Goal: Task Accomplishment & Management: Use online tool/utility

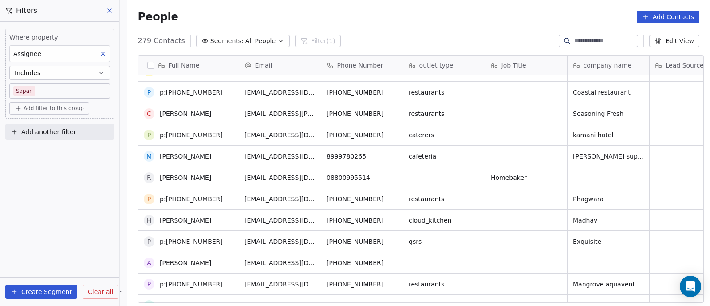
scroll to position [252, 0]
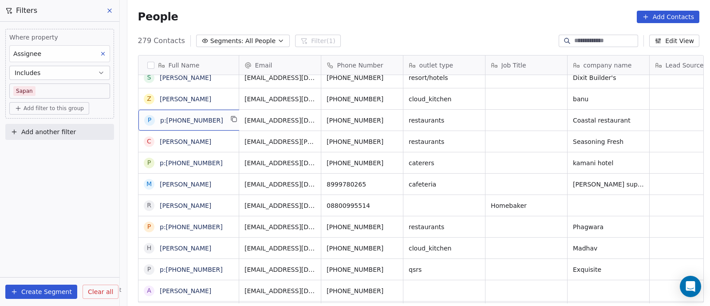
click at [217, 119] on div "p p:[PHONE_NUMBER]" at bounding box center [191, 120] width 107 height 21
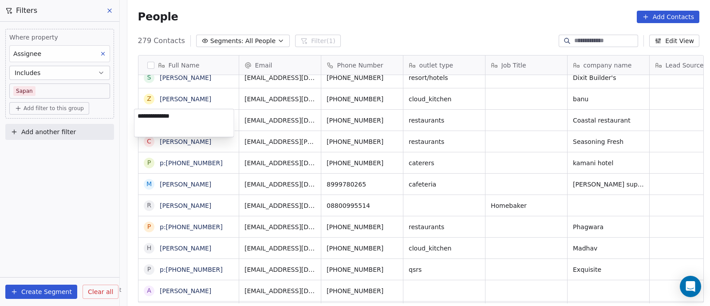
type textarea "**********"
click at [412, 140] on html "On2Cook India Pvt. Ltd. Contacts People Marketing Workflows Campaigns Sales Pip…" at bounding box center [355, 153] width 710 height 306
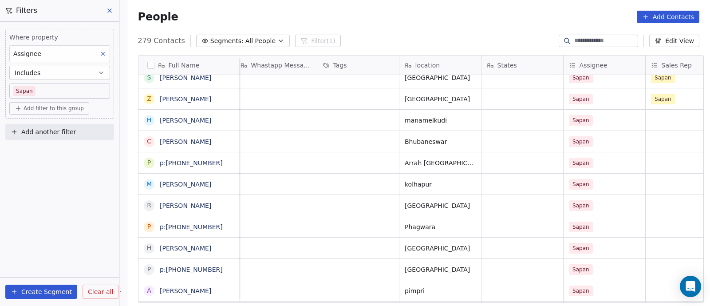
scroll to position [0, 687]
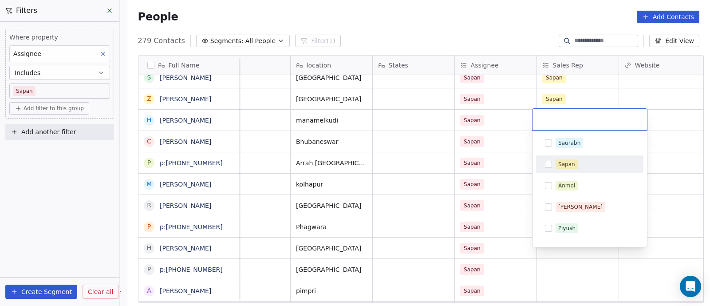
click at [553, 163] on div "Sapan" at bounding box center [590, 164] width 100 height 14
click at [525, 177] on html "On2Cook India Pvt. Ltd. Contacts People Marketing Workflows Campaigns Sales Pip…" at bounding box center [355, 153] width 710 height 306
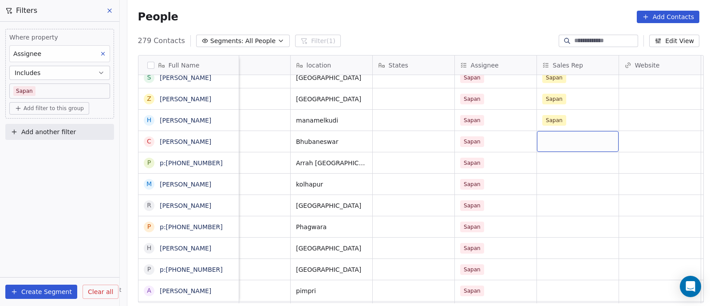
click at [559, 147] on div "grid" at bounding box center [578, 141] width 82 height 21
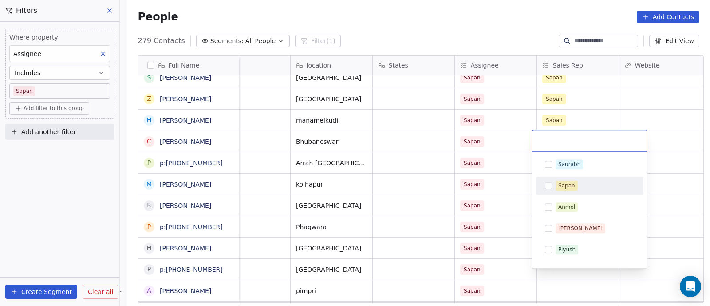
click at [549, 188] on button "Suggestions" at bounding box center [548, 185] width 7 height 7
click at [512, 193] on html "On2Cook India Pvt. Ltd. Contacts People Marketing Workflows Campaigns Sales Pip…" at bounding box center [355, 153] width 710 height 306
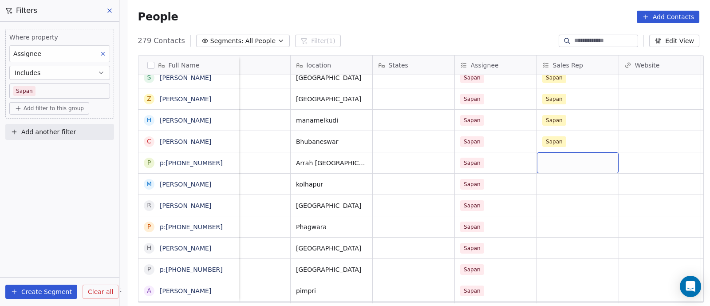
click at [566, 163] on div "grid" at bounding box center [578, 162] width 82 height 21
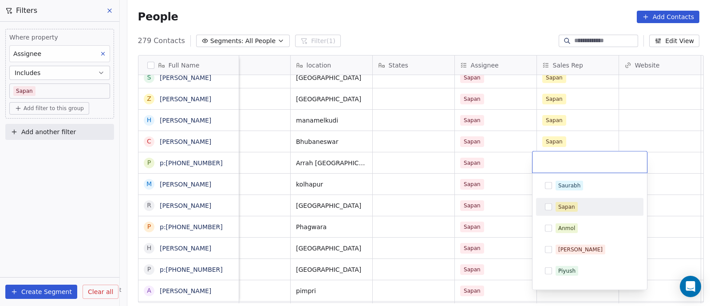
click at [547, 207] on button "Suggestions" at bounding box center [548, 206] width 7 height 7
click at [500, 212] on html "On2Cook India Pvt. Ltd. Contacts People Marketing Workflows Campaigns Sales Pip…" at bounding box center [355, 153] width 710 height 306
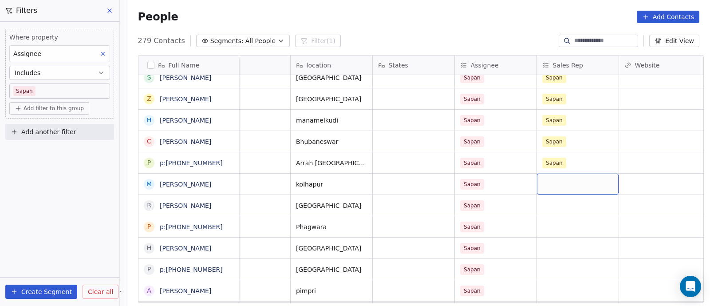
click at [559, 183] on div "grid" at bounding box center [578, 184] width 82 height 21
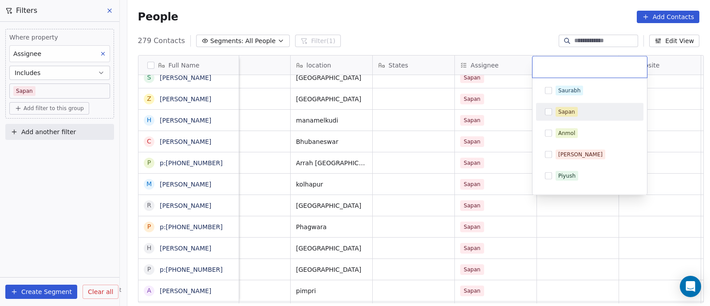
click at [550, 115] on div "Sapan" at bounding box center [590, 112] width 100 height 14
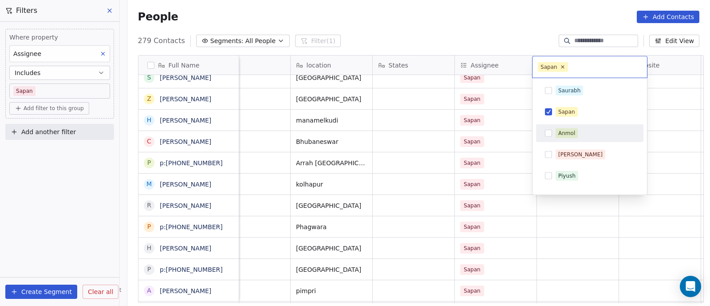
click at [515, 175] on html "On2Cook India Pvt. Ltd. Contacts People Marketing Workflows Campaigns Sales Pip…" at bounding box center [355, 153] width 710 height 306
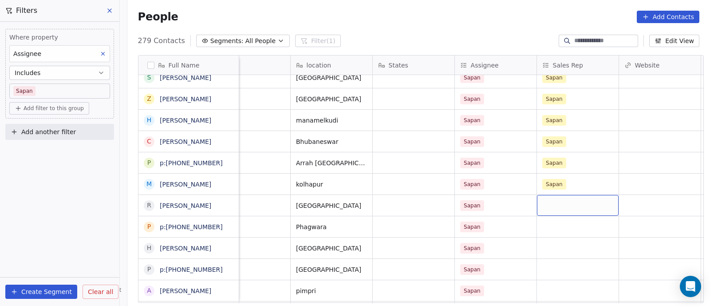
click at [556, 209] on div "grid" at bounding box center [578, 205] width 82 height 21
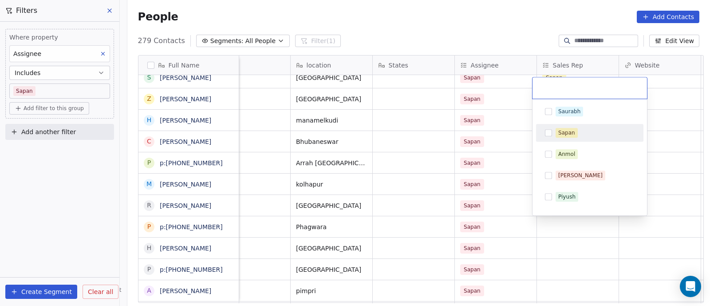
click at [548, 135] on button "Suggestions" at bounding box center [548, 132] width 7 height 7
click at [506, 197] on html "On2Cook India Pvt. Ltd. Contacts People Marketing Workflows Campaigns Sales Pip…" at bounding box center [355, 153] width 710 height 306
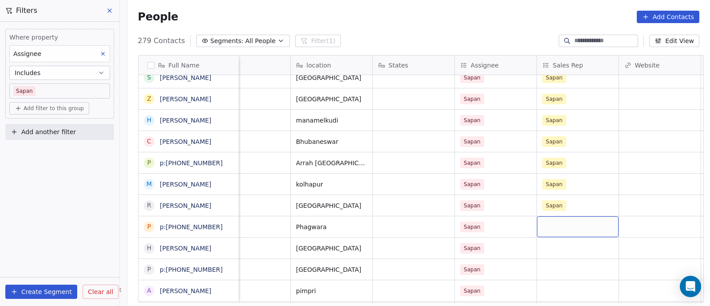
click at [553, 227] on div "grid" at bounding box center [578, 226] width 82 height 21
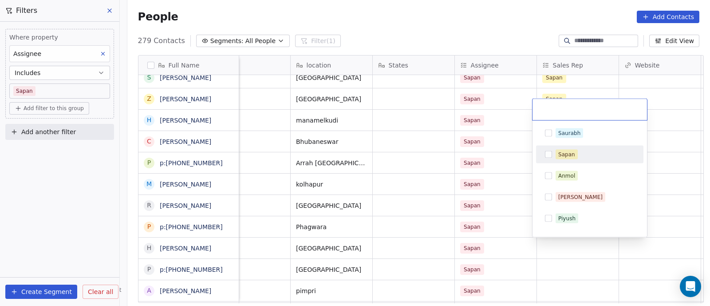
click at [549, 155] on button "Suggestions" at bounding box center [548, 154] width 7 height 7
click at [510, 213] on html "On2Cook India Pvt. Ltd. Contacts People Marketing Workflows Campaigns Sales Pip…" at bounding box center [355, 153] width 710 height 306
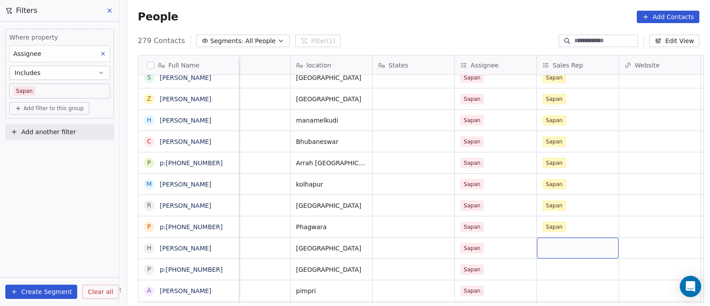
click at [552, 253] on div "grid" at bounding box center [578, 247] width 82 height 21
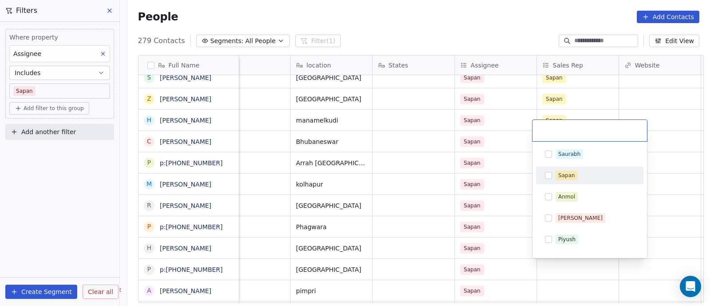
click at [550, 176] on button "Suggestions" at bounding box center [548, 175] width 7 height 7
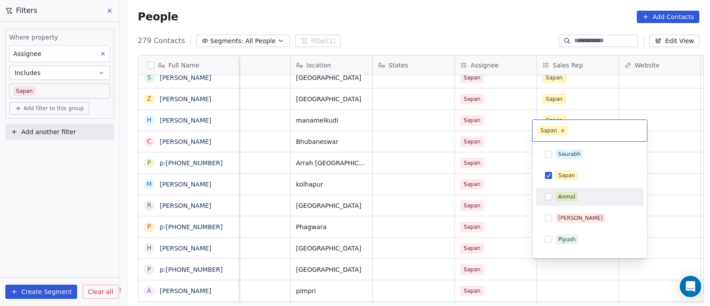
click at [519, 216] on html "On2Cook India Pvt. Ltd. Contacts People Marketing Workflows Campaigns Sales Pip…" at bounding box center [355, 153] width 710 height 306
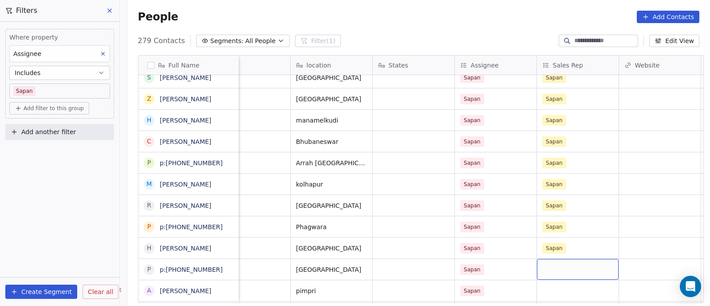
scroll to position [269, 0]
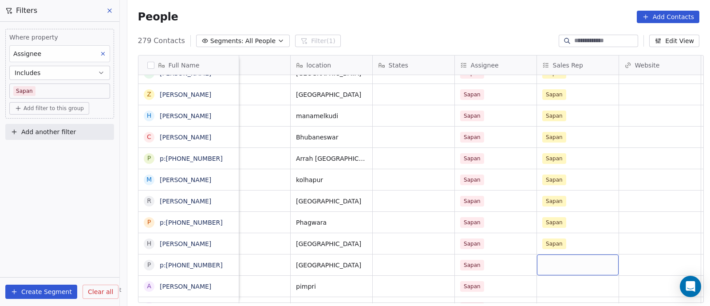
click at [553, 272] on div "grid" at bounding box center [578, 264] width 82 height 21
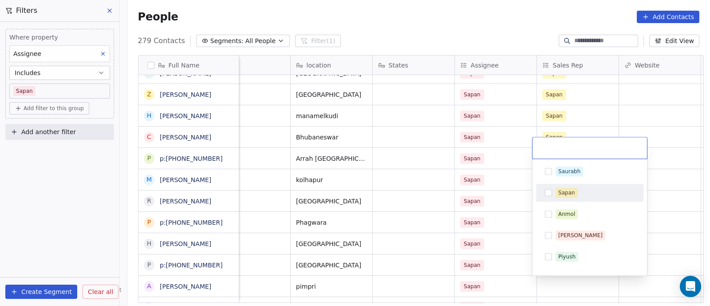
click at [547, 194] on button "Suggestions" at bounding box center [548, 192] width 7 height 7
click at [515, 210] on html "On2Cook India Pvt. Ltd. Contacts People Marketing Workflows Campaigns Sales Pip…" at bounding box center [355, 153] width 710 height 306
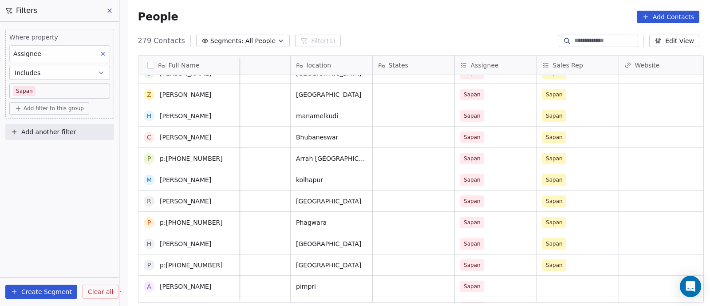
scroll to position [379, 0]
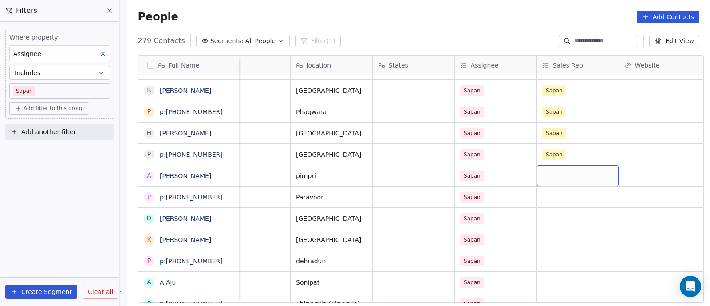
click at [553, 166] on div "grid" at bounding box center [578, 175] width 82 height 21
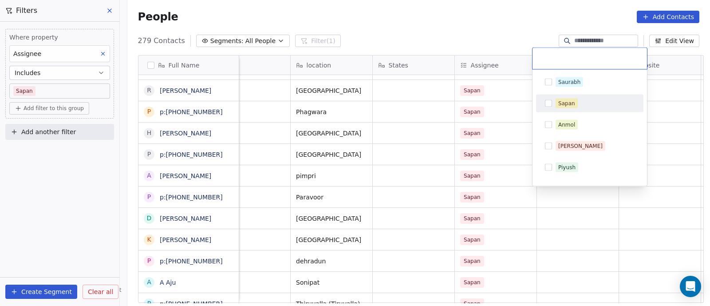
click at [549, 107] on div "Sapan" at bounding box center [590, 103] width 100 height 14
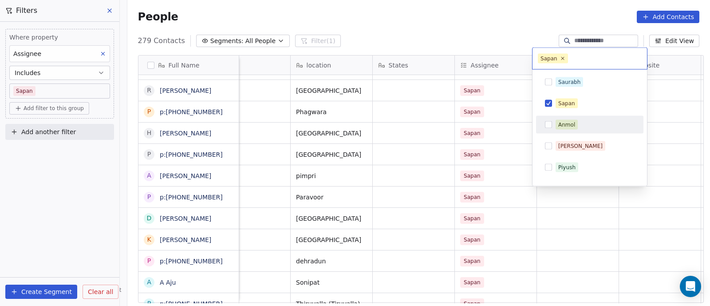
click at [510, 184] on html "On2Cook India Pvt. Ltd. Contacts People Marketing Workflows Campaigns Sales Pip…" at bounding box center [355, 153] width 710 height 306
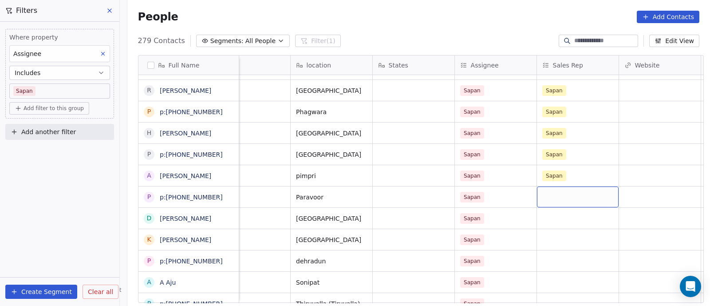
click at [557, 201] on div "grid" at bounding box center [578, 196] width 82 height 21
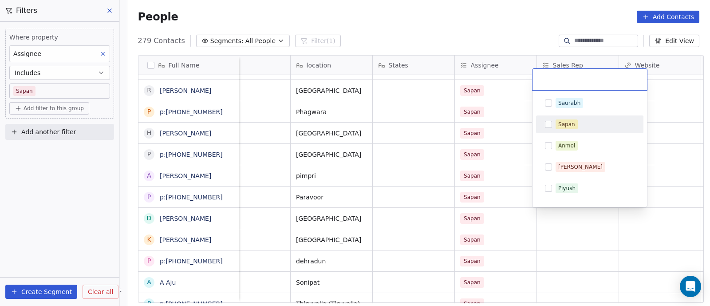
click at [551, 123] on button "Suggestions" at bounding box center [548, 124] width 7 height 7
click at [504, 210] on html "On2Cook India Pvt. Ltd. Contacts People Marketing Workflows Campaigns Sales Pip…" at bounding box center [355, 153] width 710 height 306
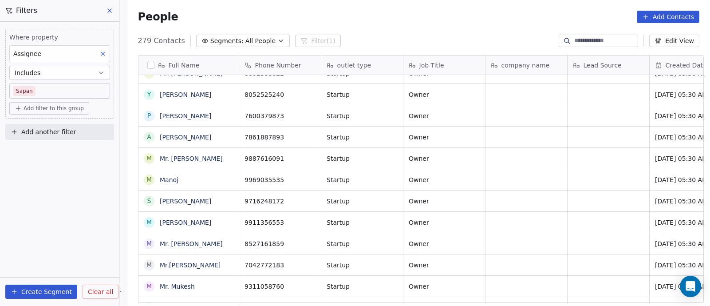
scroll to position [0, 0]
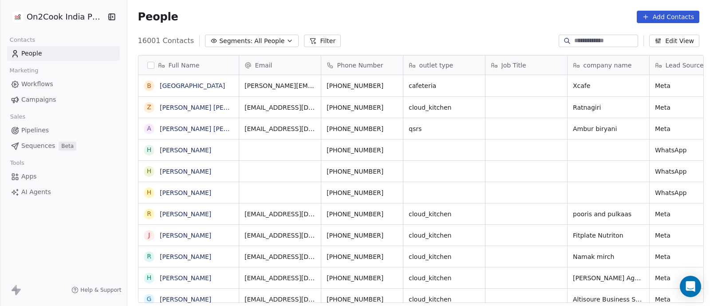
scroll to position [261, 578]
click at [304, 40] on button "Filter" at bounding box center [322, 41] width 37 height 12
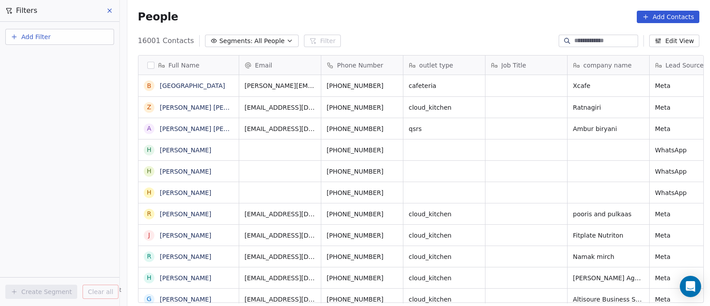
click at [32, 39] on span "Add Filter" at bounding box center [35, 36] width 29 height 9
click at [33, 70] on span "Contact activity" at bounding box center [39, 71] width 49 height 9
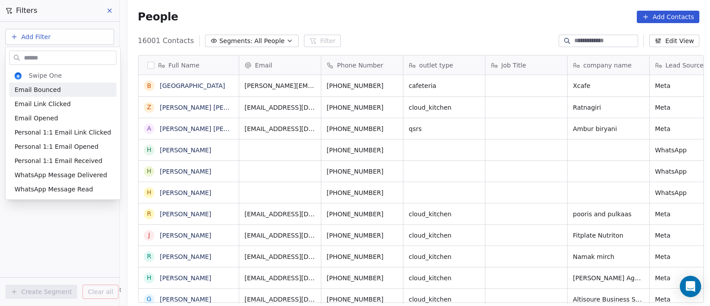
click at [214, 14] on html "On2Cook India Pvt. Ltd. Contacts People Marketing Workflows Campaigns Sales Pip…" at bounding box center [355, 153] width 710 height 306
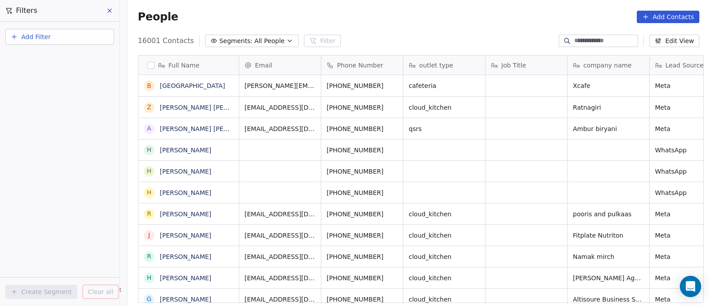
click at [109, 11] on icon at bounding box center [110, 11] width 4 height 4
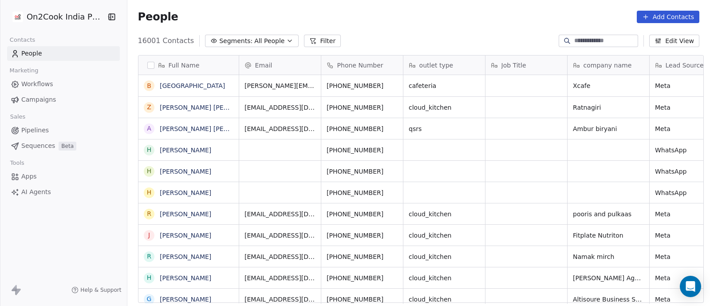
click at [29, 50] on span "People" at bounding box center [31, 53] width 21 height 9
click at [33, 56] on span "People" at bounding box center [31, 53] width 21 height 9
click at [312, 40] on button "Filter" at bounding box center [322, 41] width 37 height 12
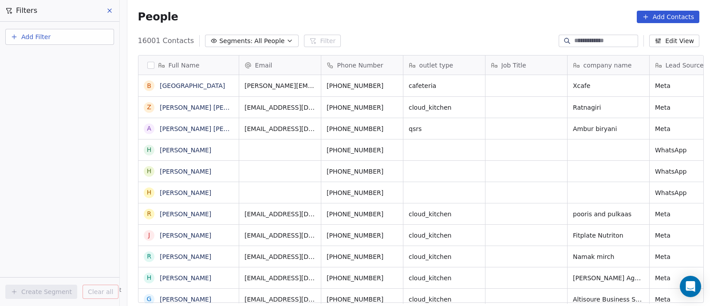
click at [286, 39] on icon "button" at bounding box center [289, 40] width 7 height 7
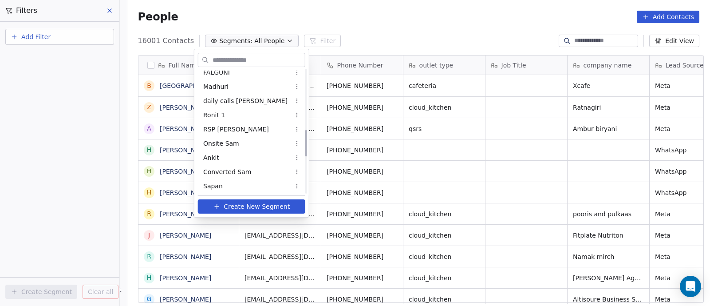
scroll to position [277, 0]
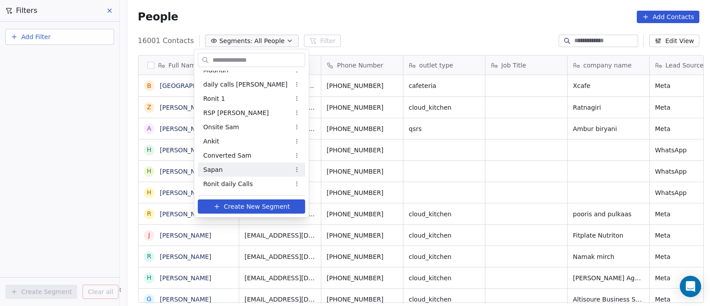
click at [213, 169] on span "Sapan" at bounding box center [213, 169] width 20 height 9
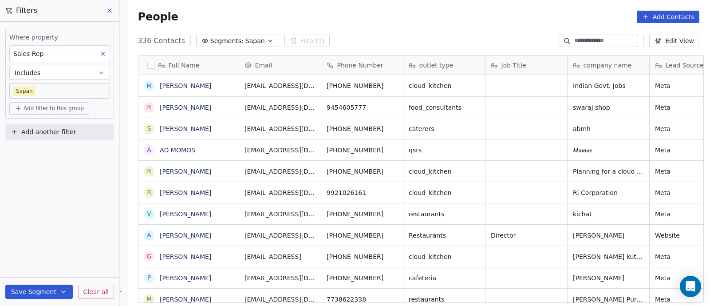
scroll to position [261, 578]
click at [99, 72] on icon "button" at bounding box center [101, 72] width 7 height 7
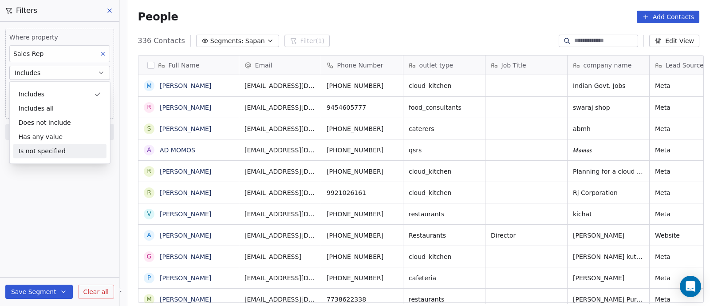
click at [75, 179] on div "Where property Sales Rep Includes Sapan Add filter to this group Add another fi…" at bounding box center [59, 164] width 119 height 284
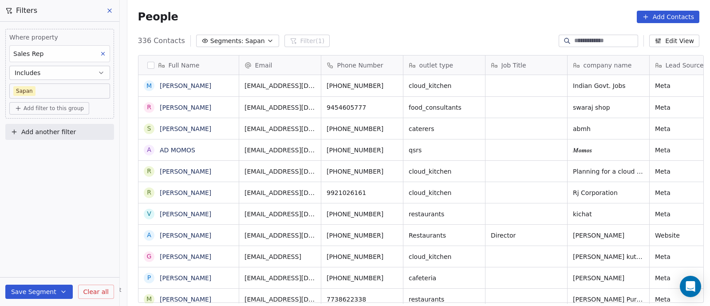
click at [46, 107] on span "Add filter to this group" at bounding box center [54, 108] width 60 height 7
click at [42, 143] on span "Contact activity" at bounding box center [43, 140] width 49 height 9
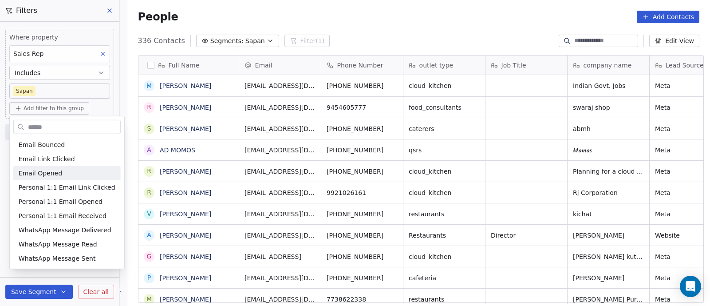
scroll to position [0, 0]
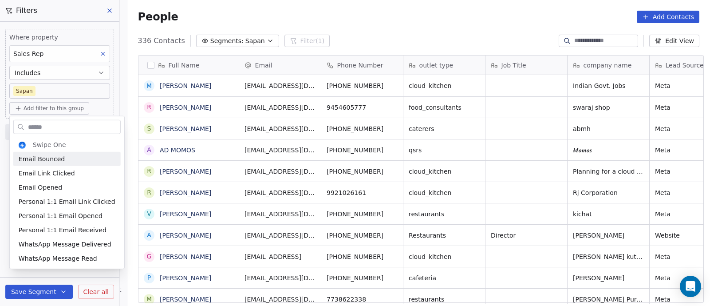
click at [96, 105] on html "On2Cook India Pvt. Ltd. Contacts People Marketing Workflows Campaigns Sales Pip…" at bounding box center [355, 153] width 710 height 306
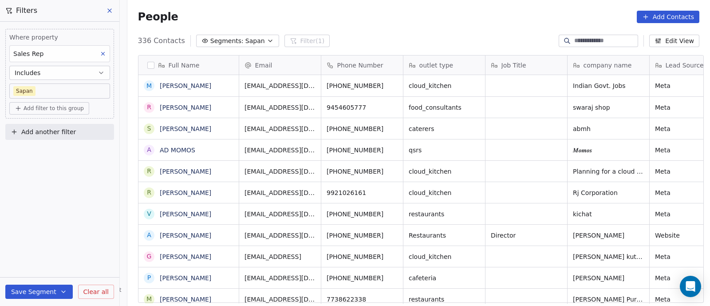
click at [95, 94] on body "On2Cook India Pvt. Ltd. Contacts People Marketing Workflows Campaigns Sales Pip…" at bounding box center [355, 153] width 710 height 306
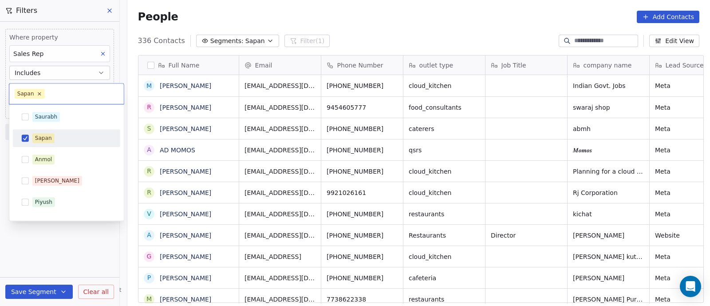
click at [202, 23] on html "On2Cook India Pvt. Ltd. Contacts People Marketing Workflows Campaigns Sales Pip…" at bounding box center [355, 153] width 710 height 306
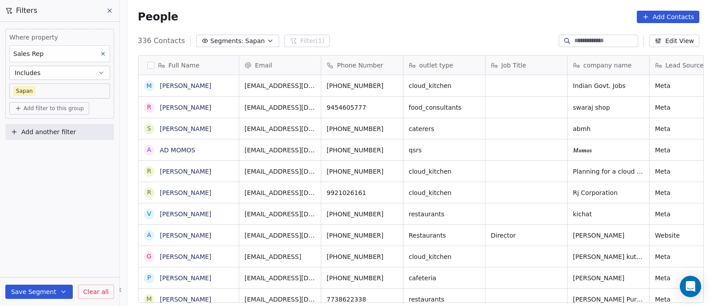
click at [73, 110] on span "Add filter to this group" at bounding box center [54, 108] width 60 height 7
click at [64, 124] on span "Contact properties" at bounding box center [48, 126] width 58 height 9
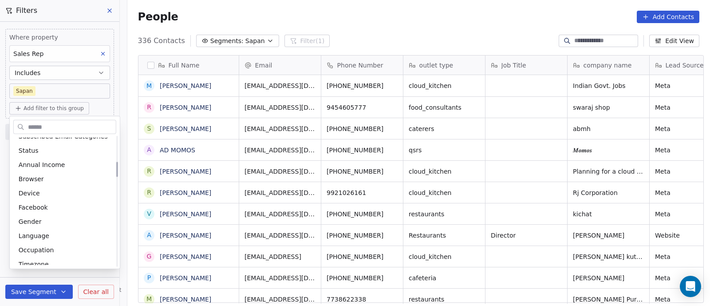
scroll to position [277, 0]
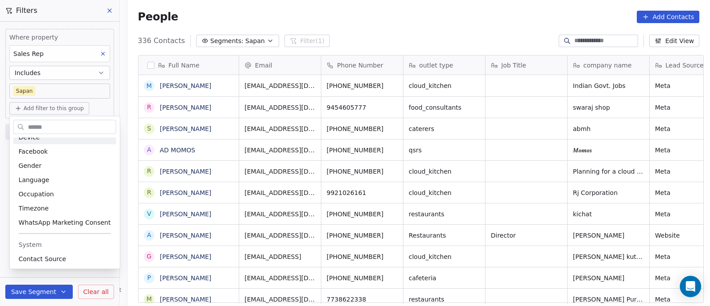
click at [384, 22] on html "On2Cook India Pvt. Ltd. Contacts People Marketing Workflows Campaigns Sales Pip…" at bounding box center [355, 153] width 710 height 306
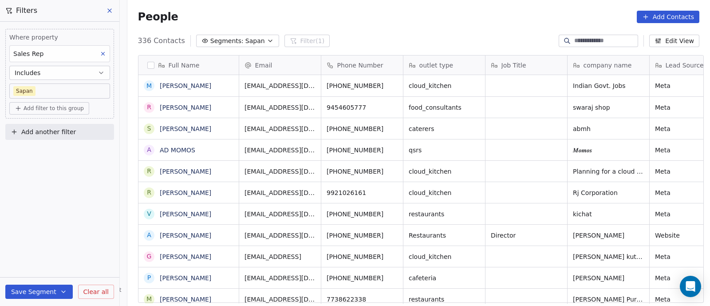
click at [111, 10] on icon at bounding box center [109, 10] width 7 height 7
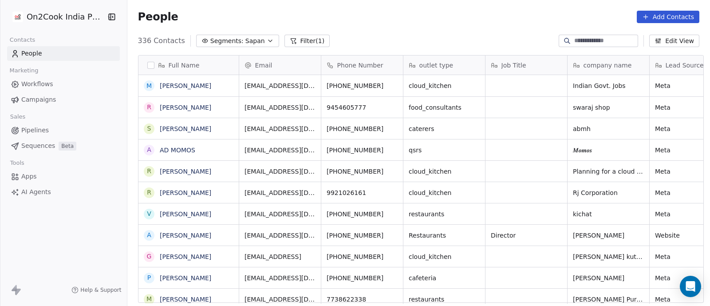
click at [267, 39] on icon "button" at bounding box center [270, 40] width 7 height 7
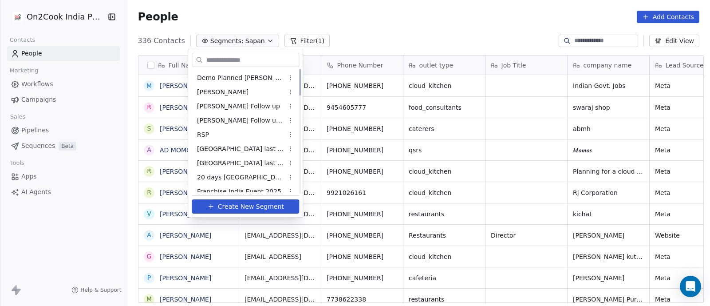
scroll to position [0, 0]
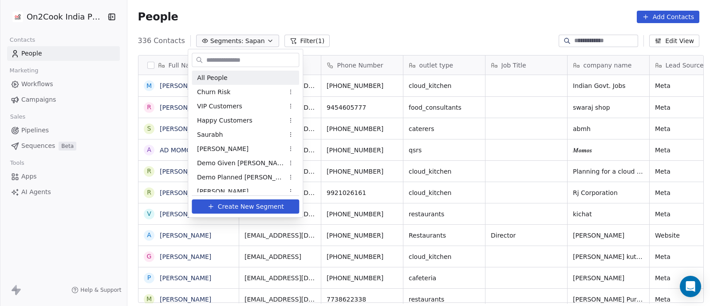
click at [221, 79] on span "All People" at bounding box center [212, 77] width 30 height 9
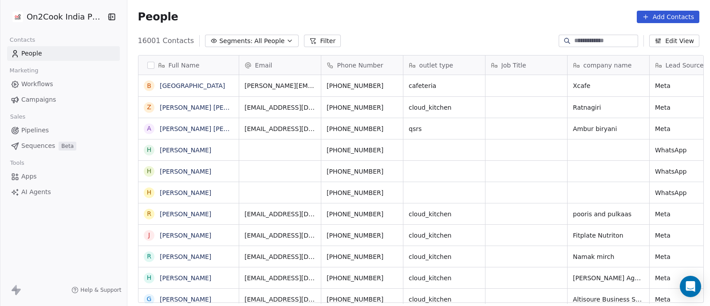
click at [30, 52] on span "People" at bounding box center [31, 53] width 21 height 9
click at [312, 39] on button "Filter" at bounding box center [322, 41] width 37 height 12
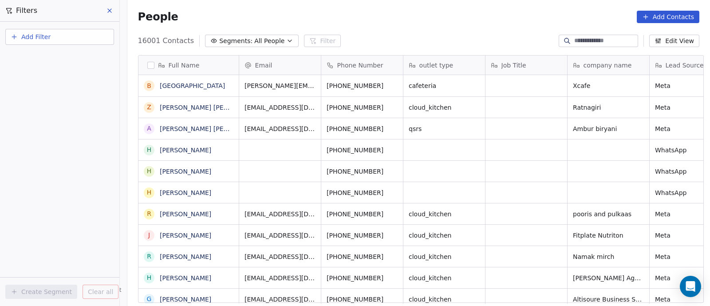
click at [36, 36] on span "Add Filter" at bounding box center [35, 36] width 29 height 9
click at [43, 59] on span "Contact properties" at bounding box center [44, 57] width 58 height 9
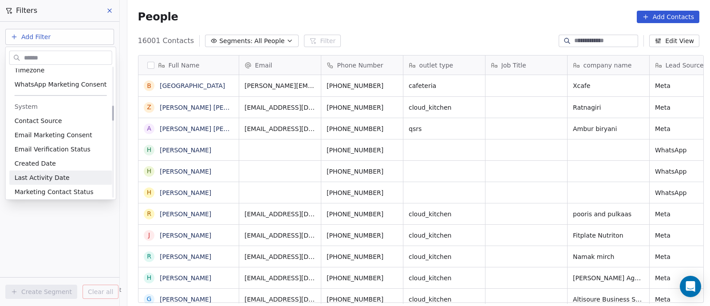
scroll to position [333, 0]
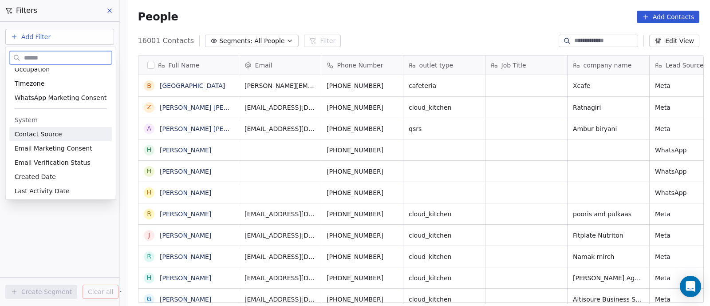
click at [38, 135] on span "Contact Source" at bounding box center [38, 134] width 47 height 9
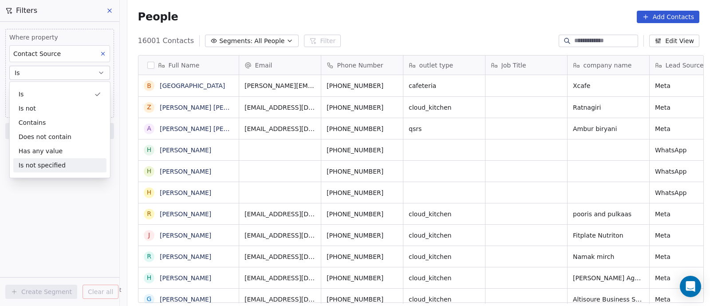
click at [47, 186] on div "Where property Contact Source Is Add filter to this group Add another filter Cr…" at bounding box center [59, 164] width 119 height 284
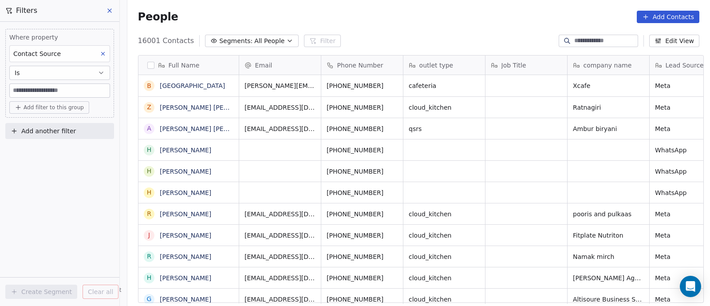
click at [60, 92] on input at bounding box center [60, 90] width 100 height 13
click at [83, 91] on input at bounding box center [60, 90] width 100 height 13
click at [103, 55] on icon at bounding box center [103, 54] width 6 height 6
